Goal: Register for event/course

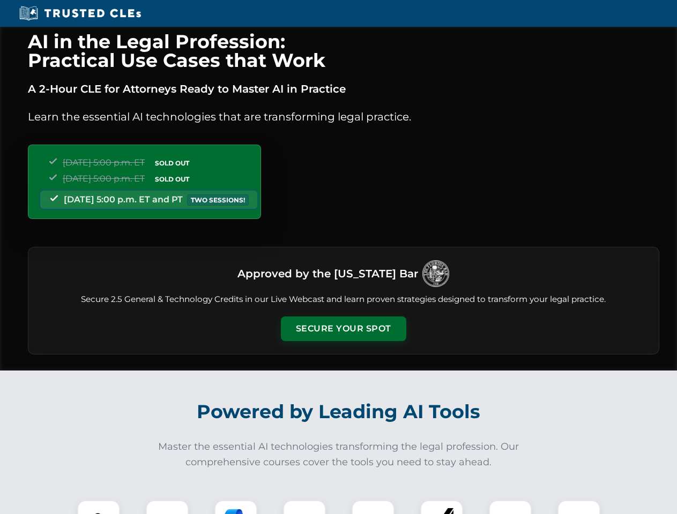
click at [343, 329] on button "Secure Your Spot" at bounding box center [343, 329] width 125 height 25
click at [99, 508] on img at bounding box center [98, 521] width 31 height 31
